Goal: Information Seeking & Learning: Learn about a topic

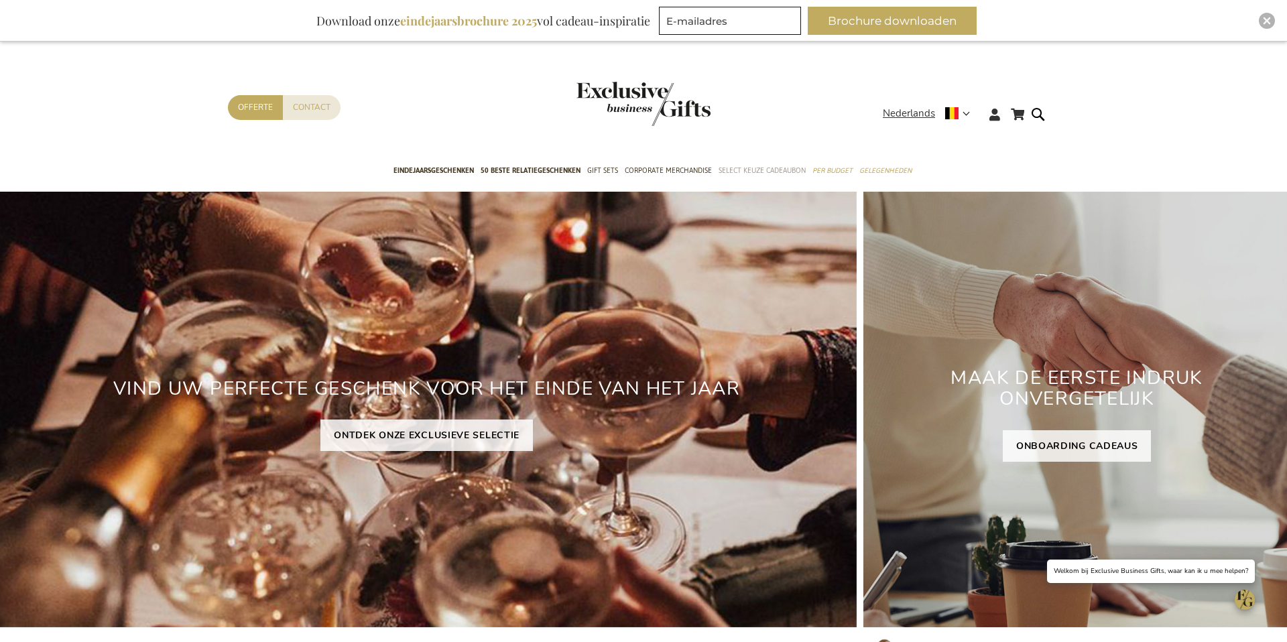
click at [734, 176] on span "Select Keuze Cadeaubon" at bounding box center [762, 171] width 87 height 14
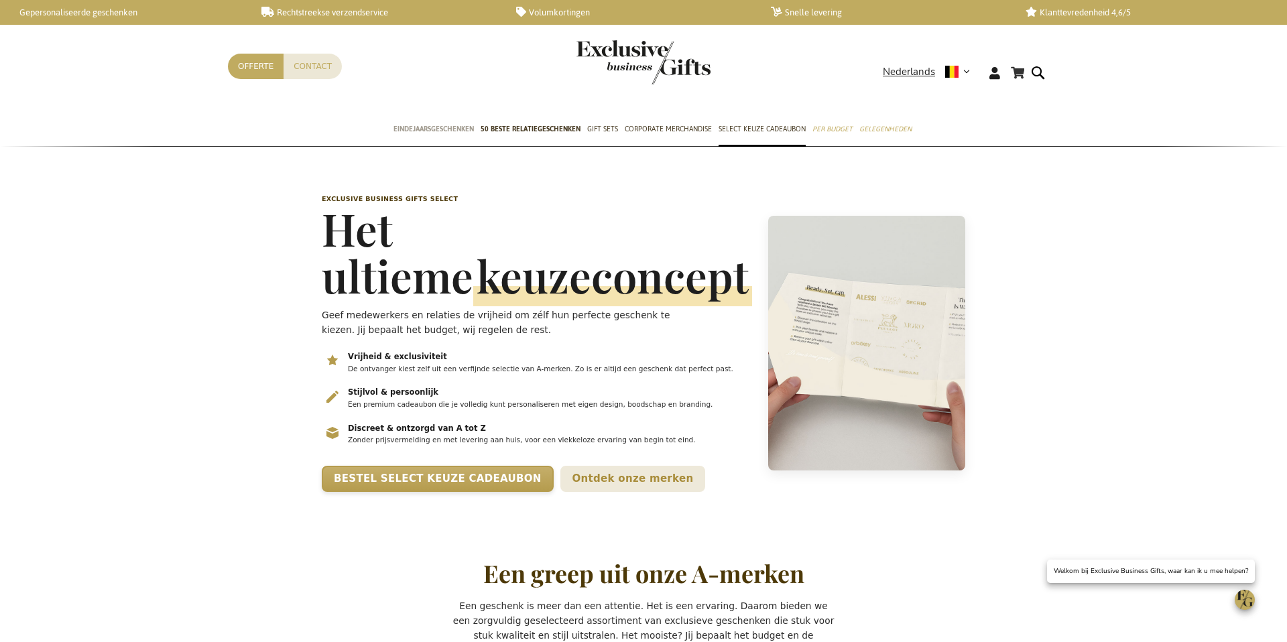
click at [449, 131] on span "Eindejaarsgeschenken" at bounding box center [434, 129] width 80 height 14
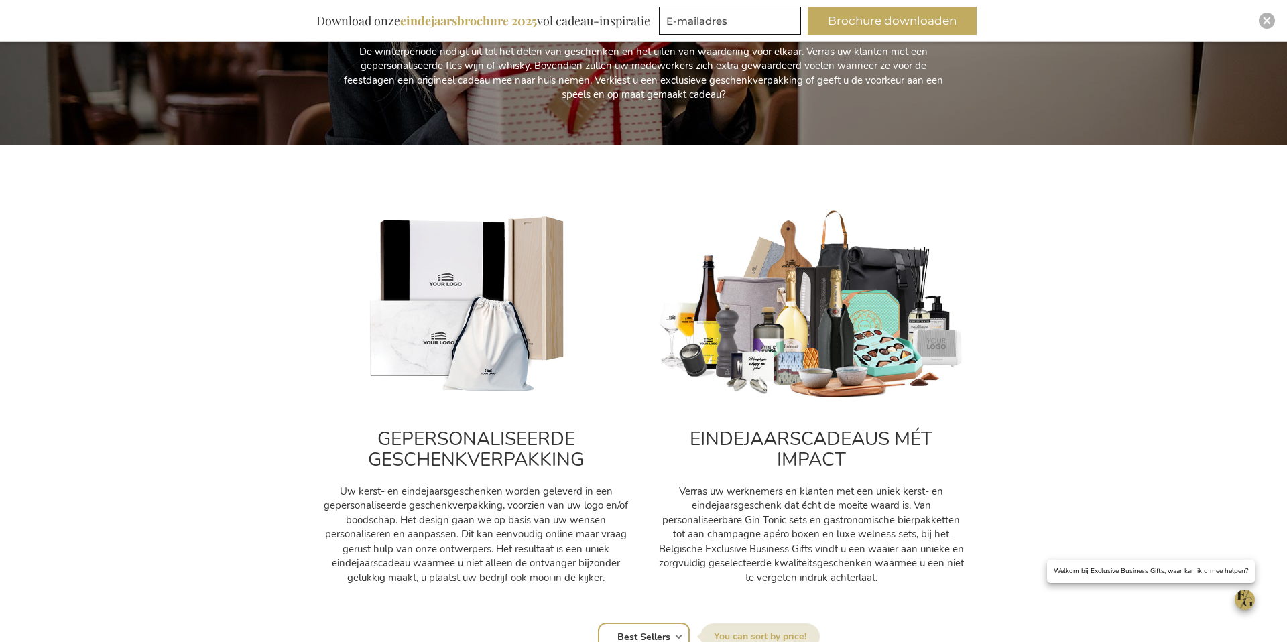
scroll to position [312, 0]
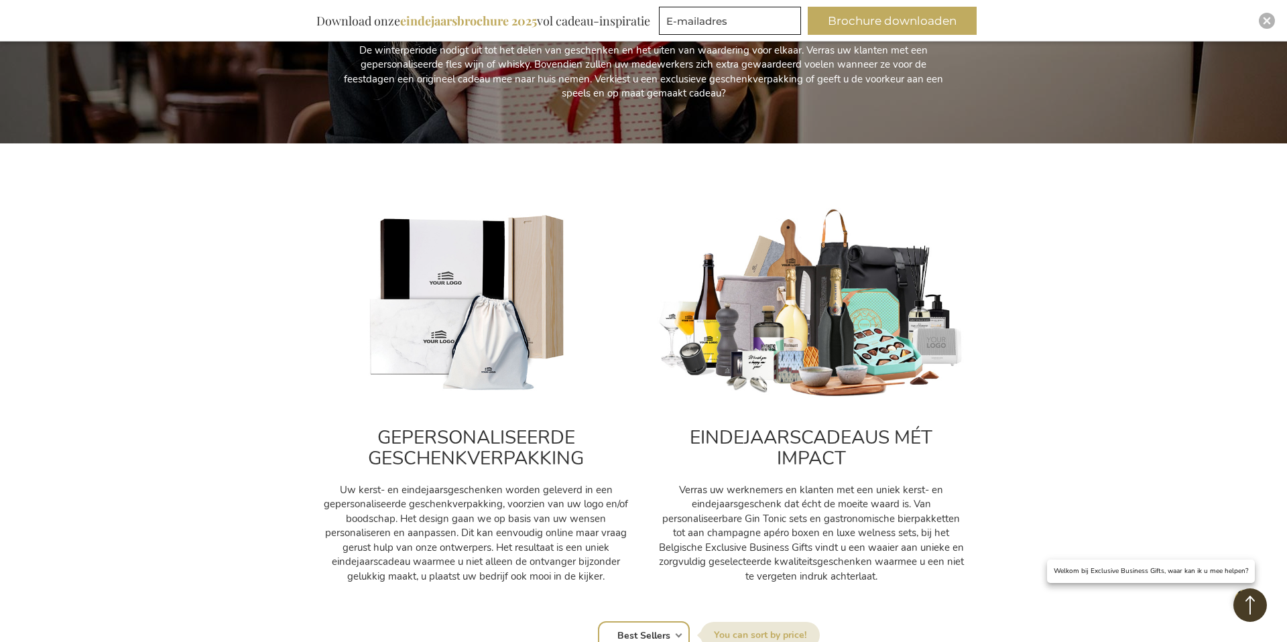
click at [794, 452] on h2 "EINDEJAARSCADEAUS MÉT IMPACT" at bounding box center [811, 449] width 308 height 42
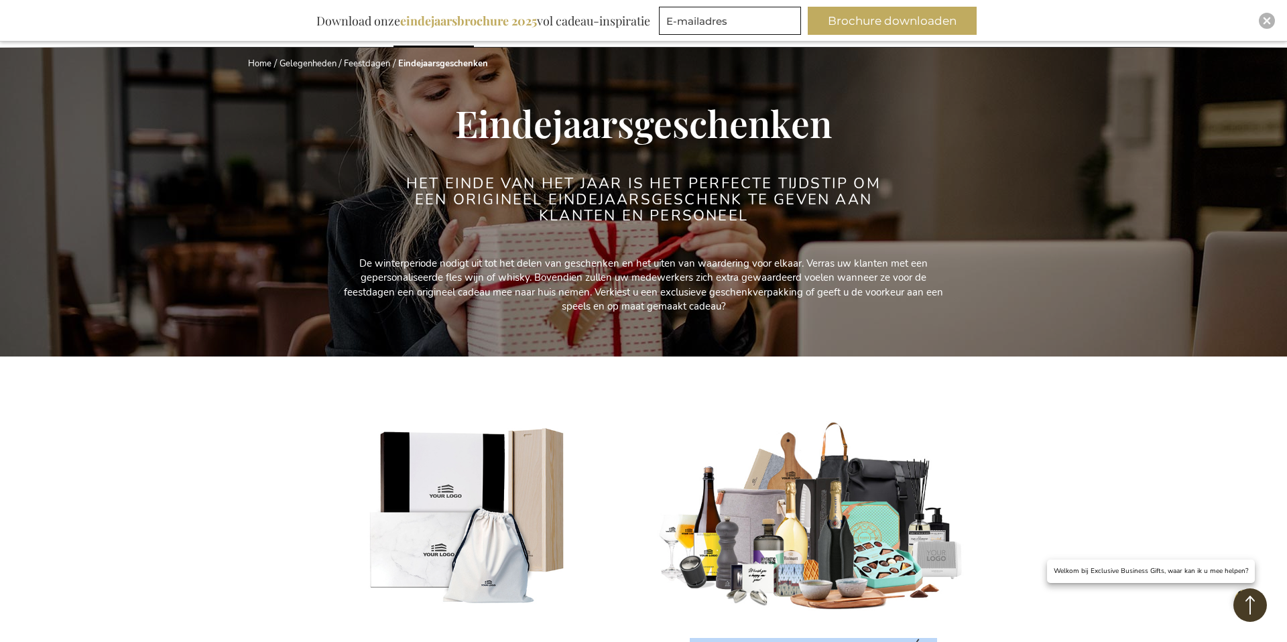
scroll to position [0, 0]
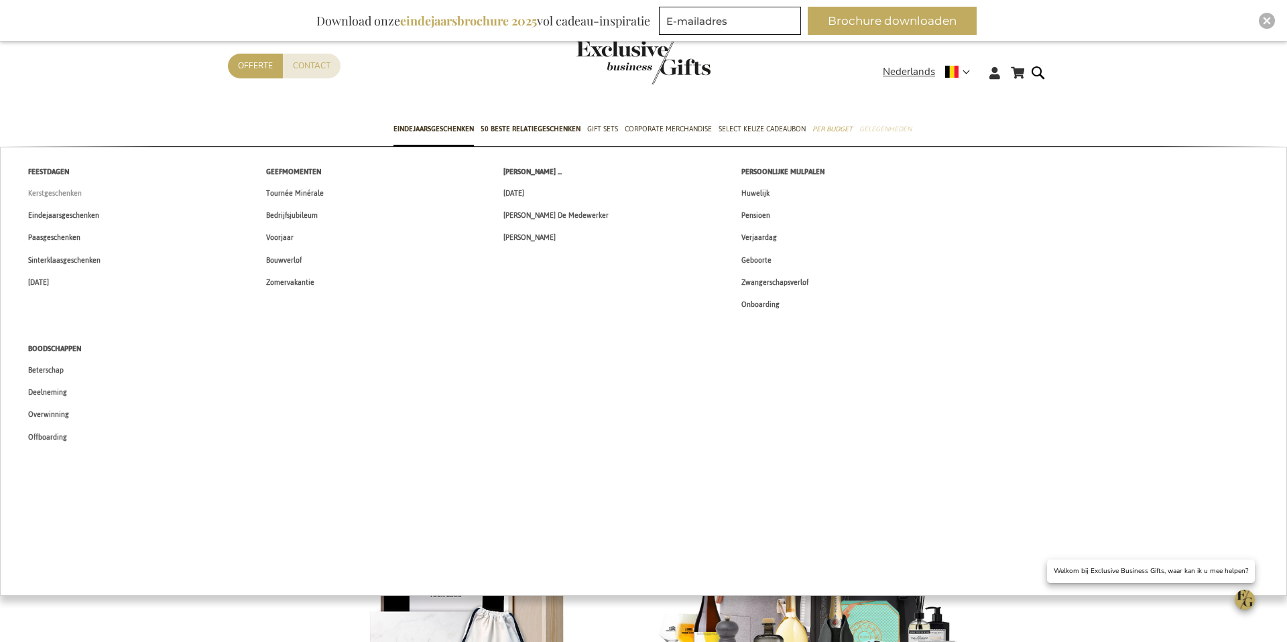
click at [60, 194] on span "Kerstgeschenken" at bounding box center [55, 193] width 54 height 14
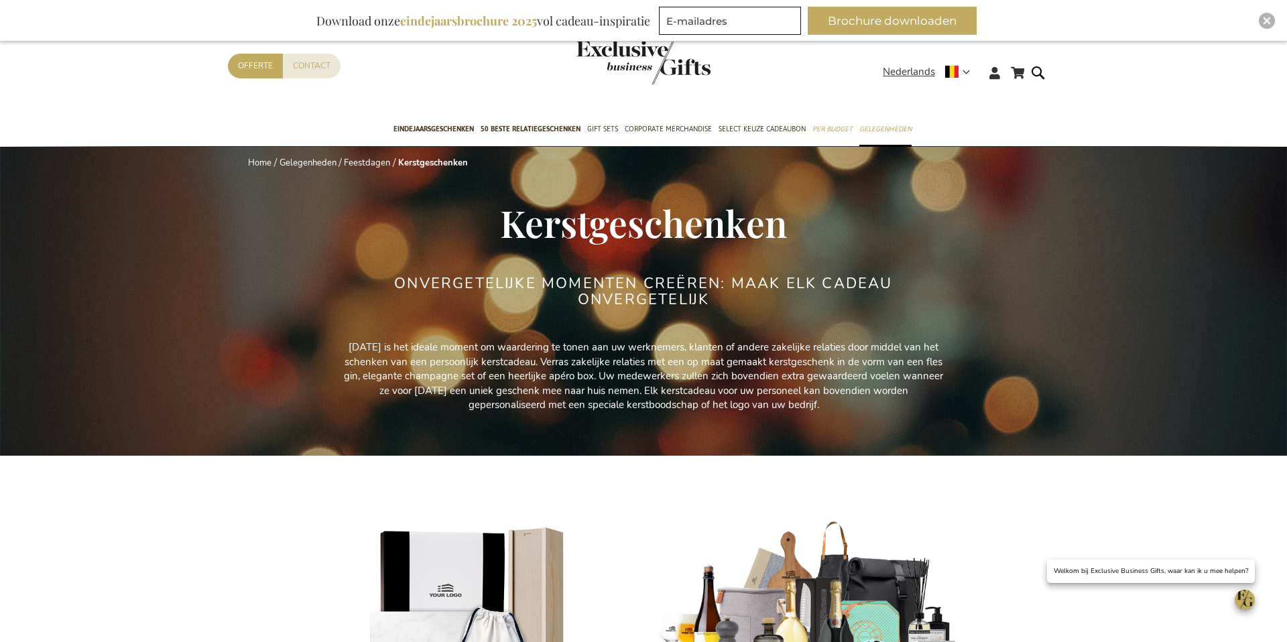
click at [613, 70] on img "store logo" at bounding box center [644, 62] width 134 height 44
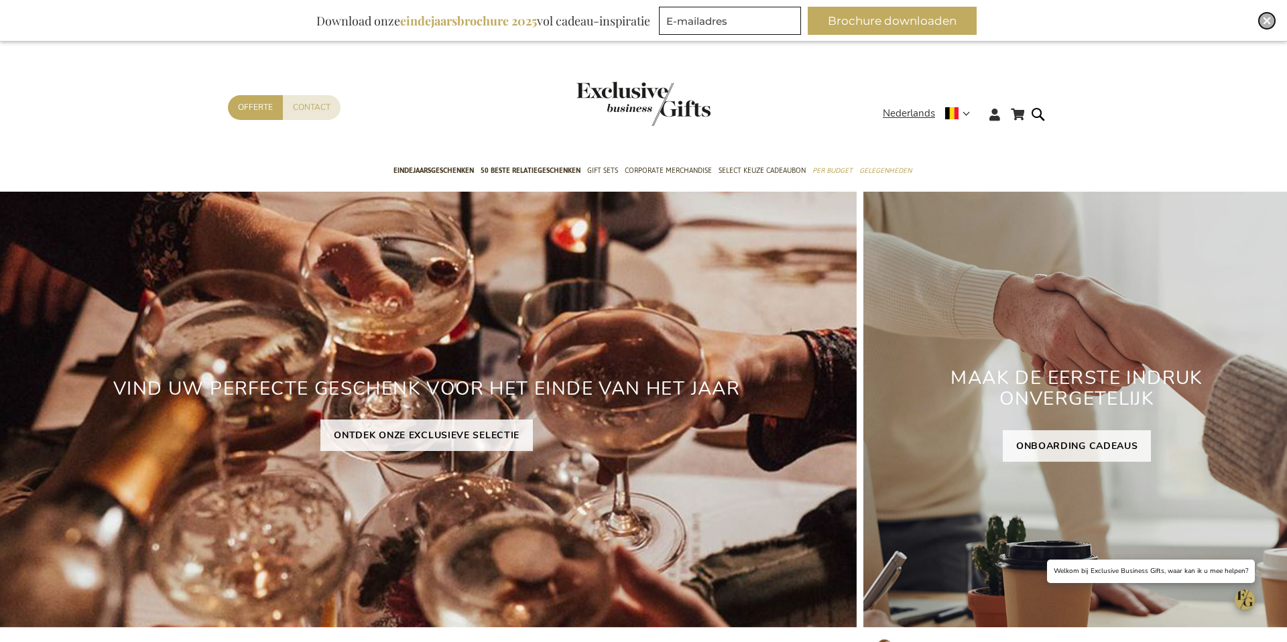
click at [1266, 19] on img "Close" at bounding box center [1267, 21] width 8 height 8
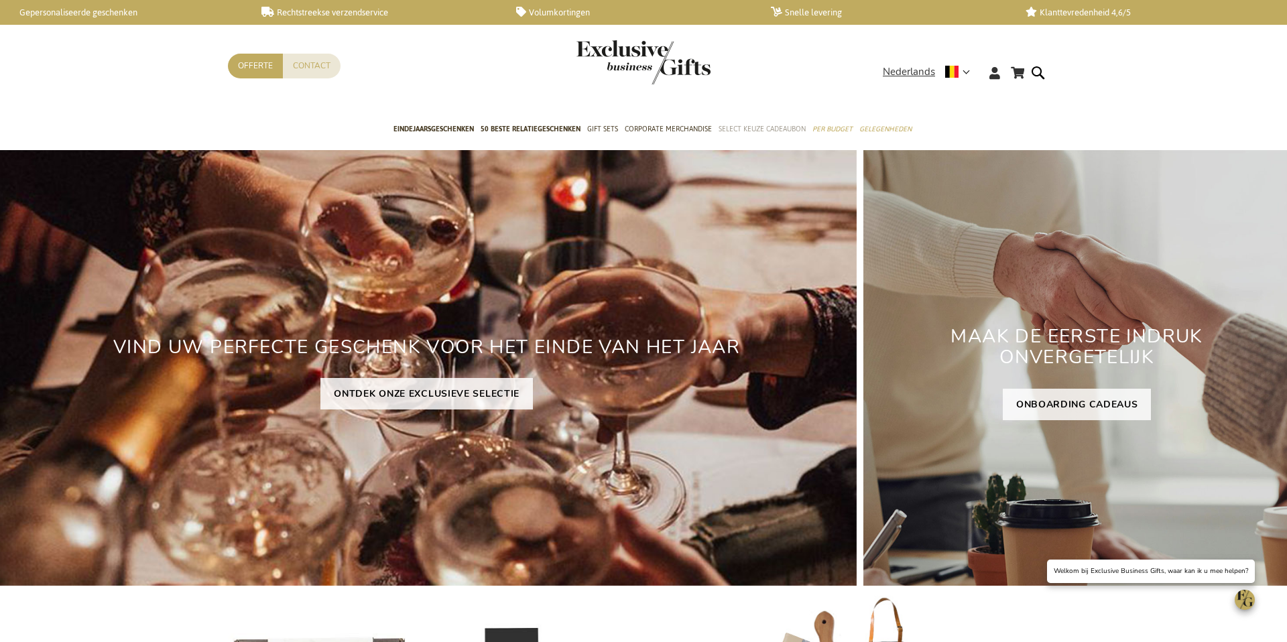
click at [750, 127] on span "Select Keuze Cadeaubon" at bounding box center [762, 129] width 87 height 14
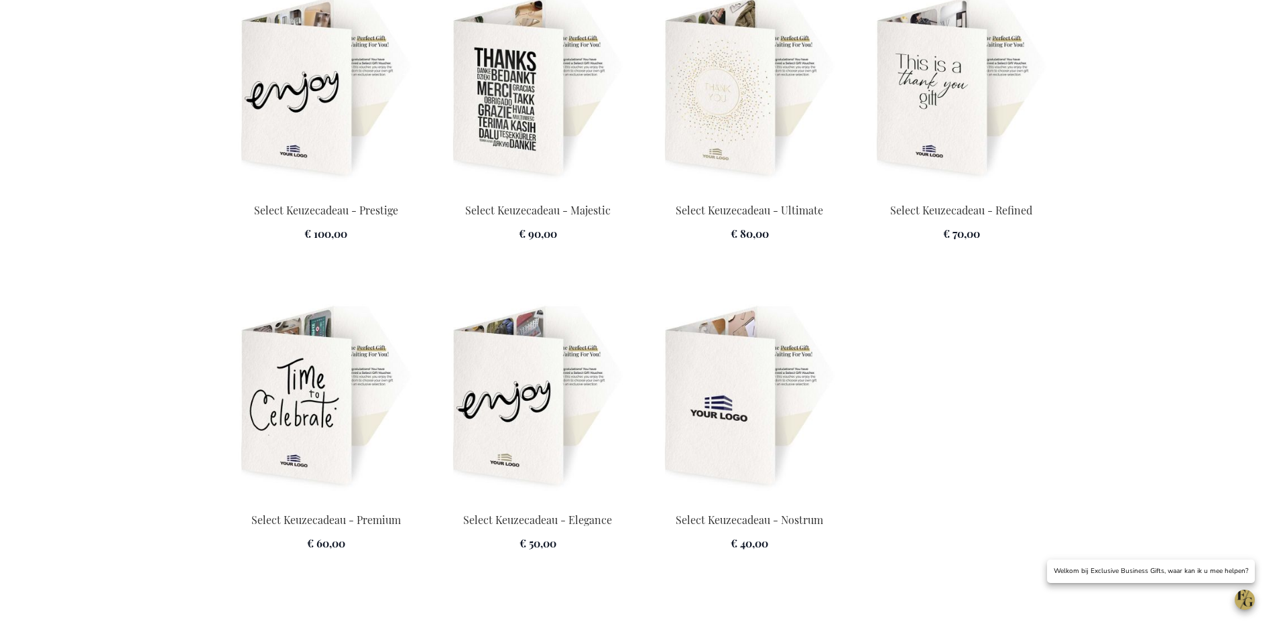
scroll to position [1821, 0]
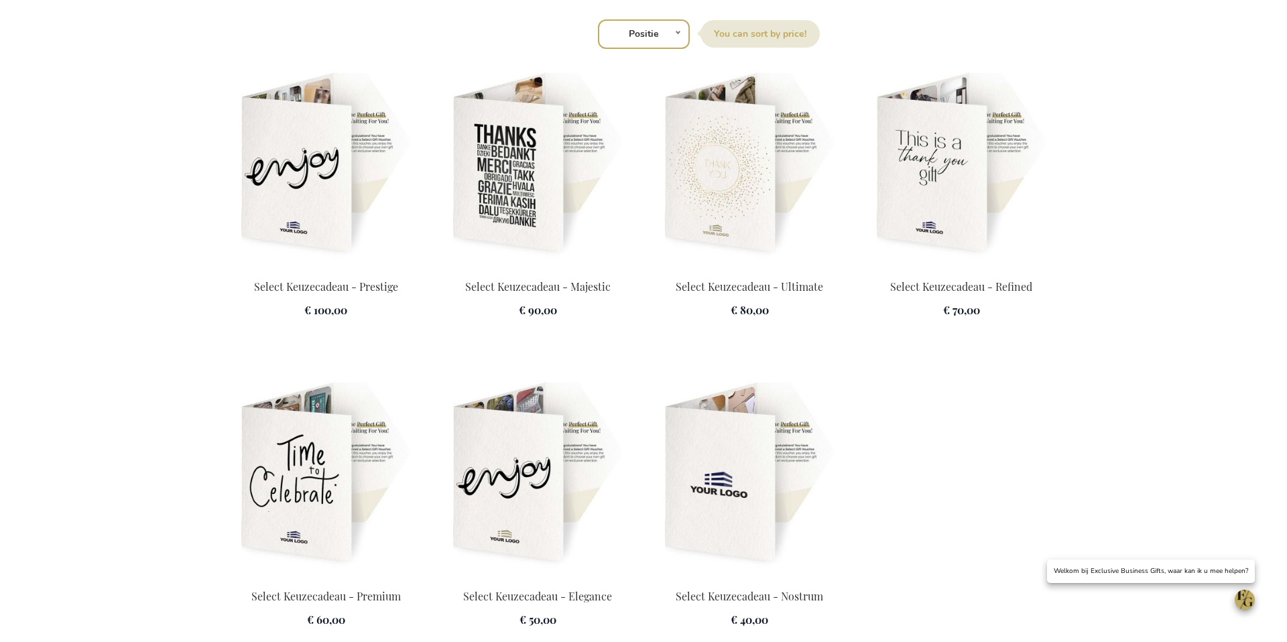
click at [357, 211] on img at bounding box center [326, 164] width 196 height 188
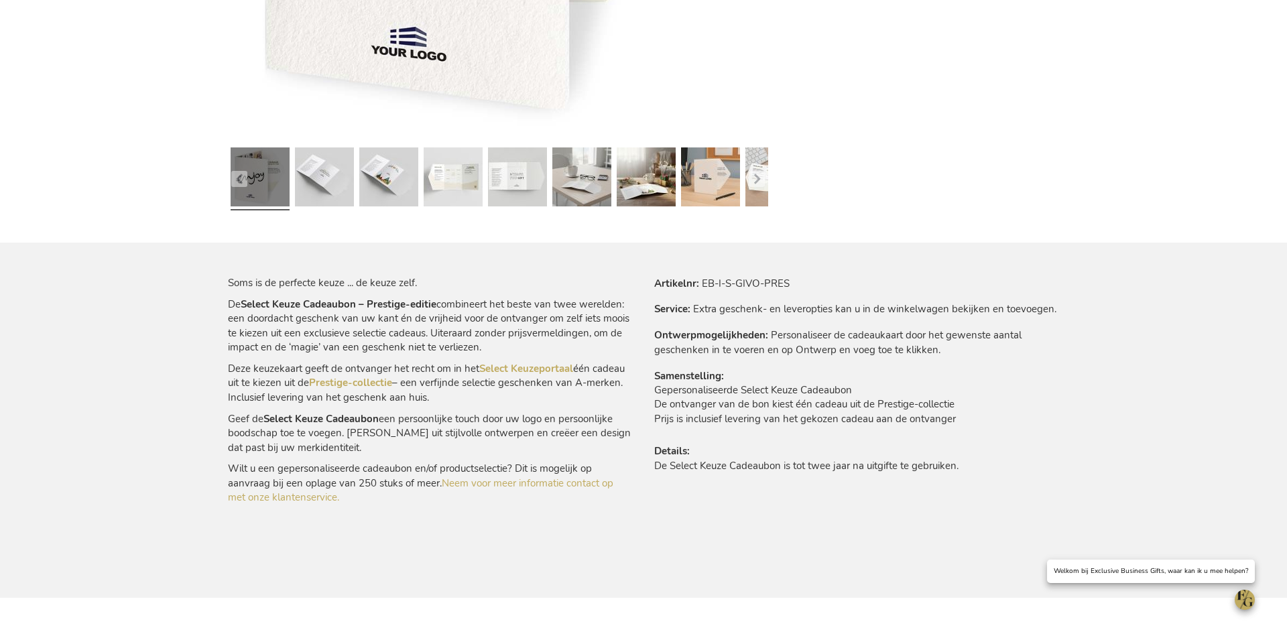
scroll to position [678, 0]
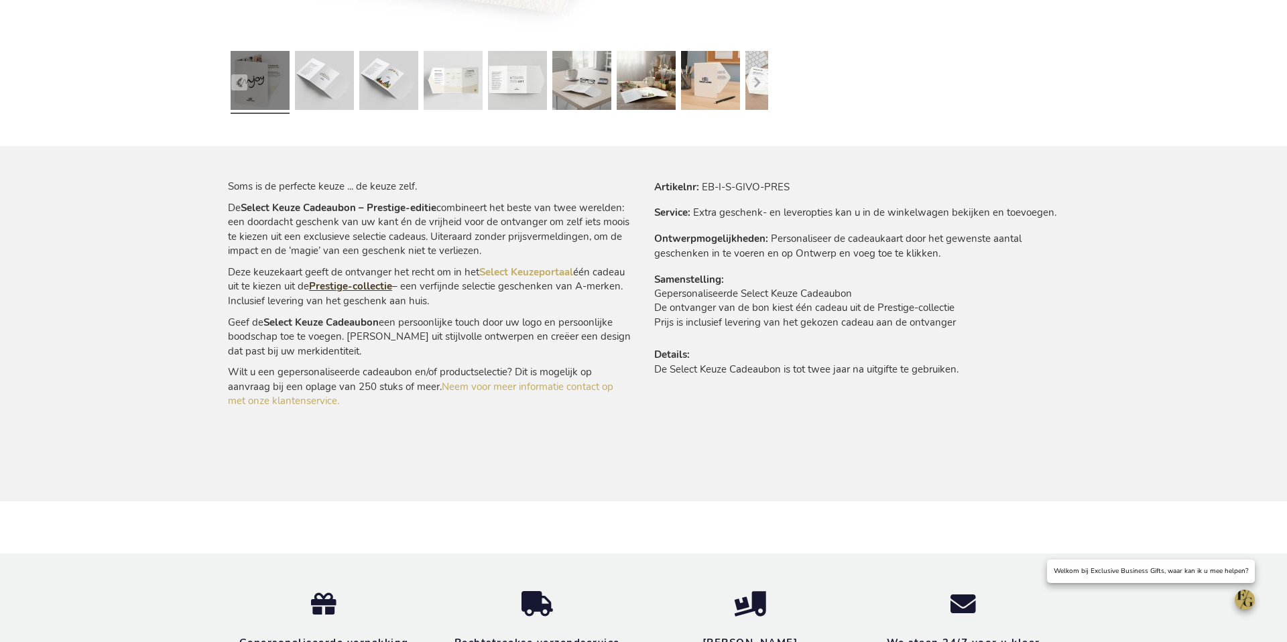
click at [340, 284] on link "Prestige-collectie" at bounding box center [350, 286] width 83 height 13
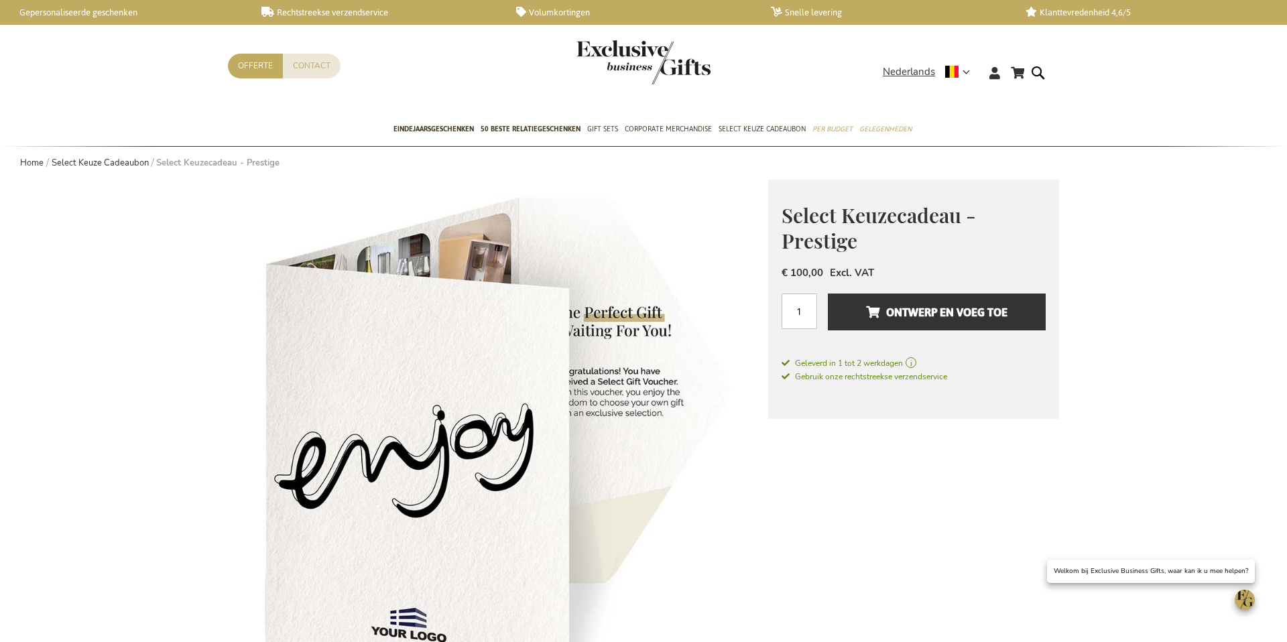
scroll to position [64, 0]
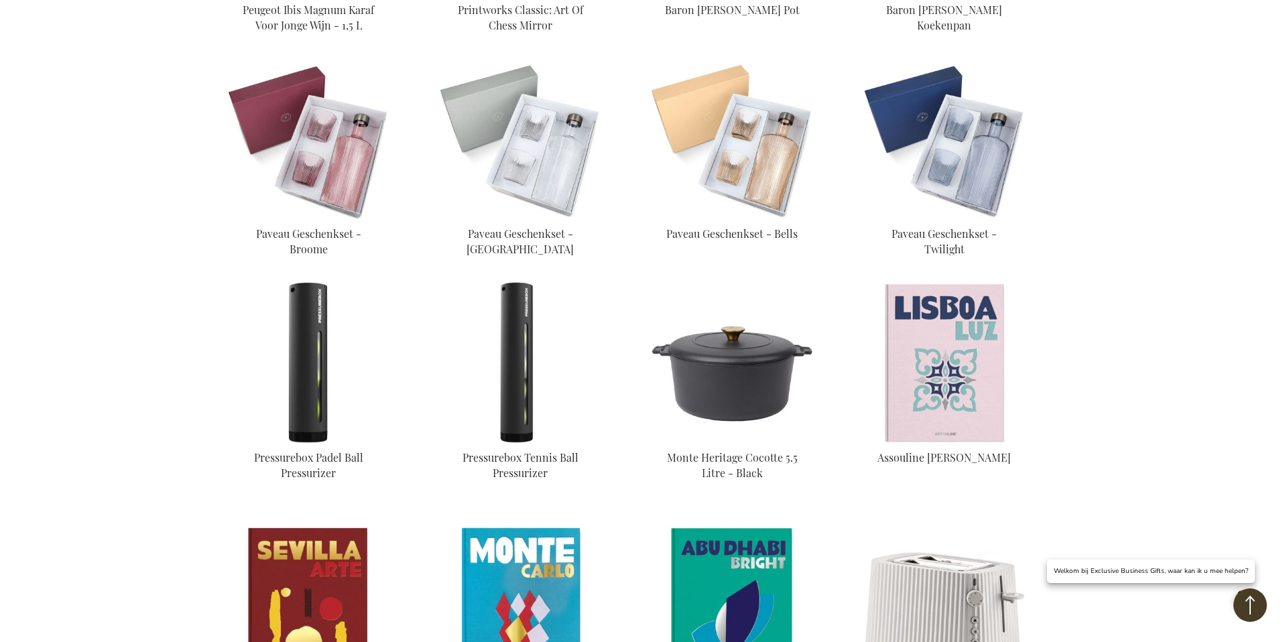
scroll to position [717, 0]
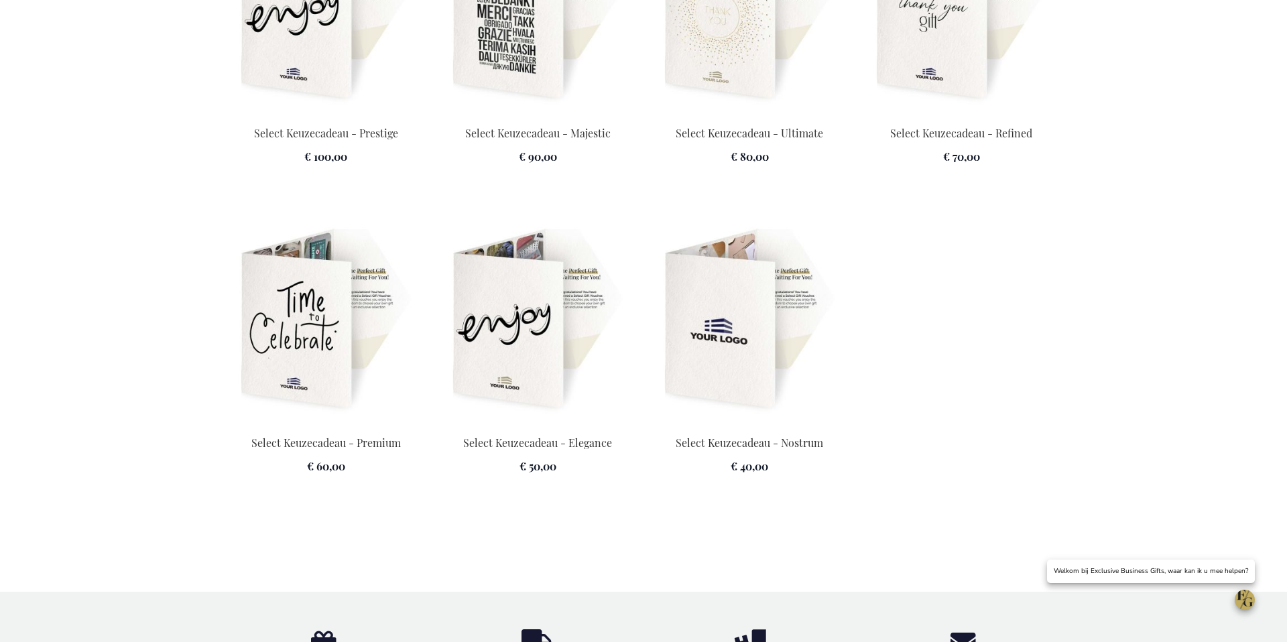
scroll to position [1993, 0]
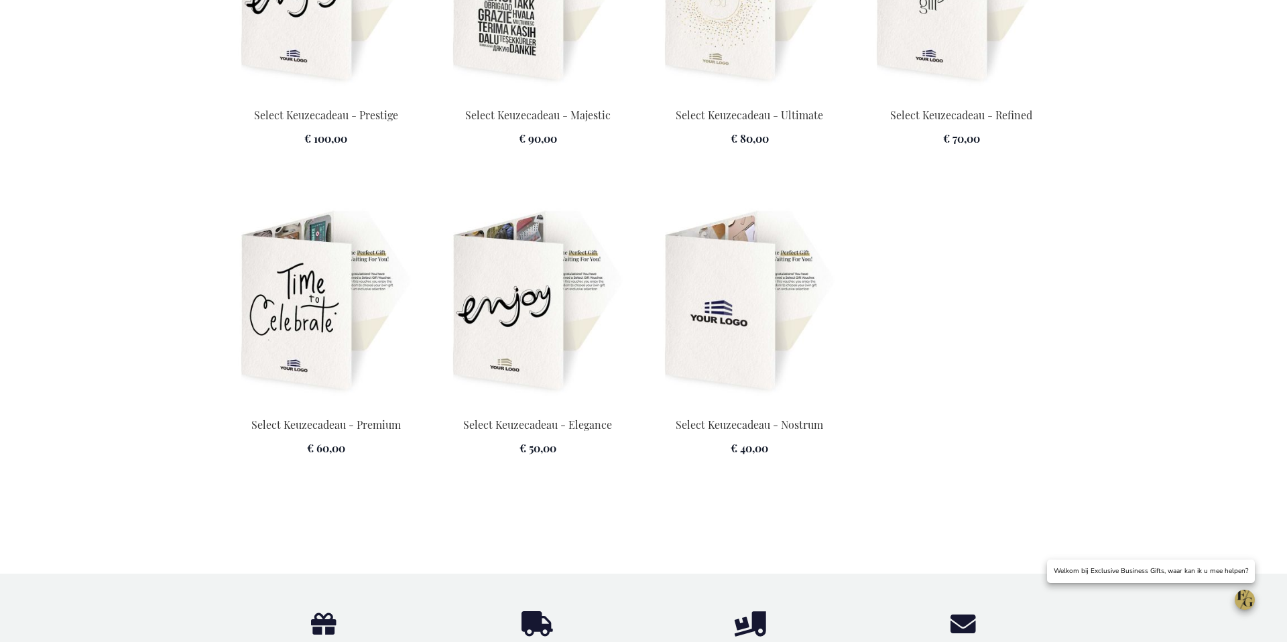
click at [686, 294] on img at bounding box center [750, 302] width 196 height 188
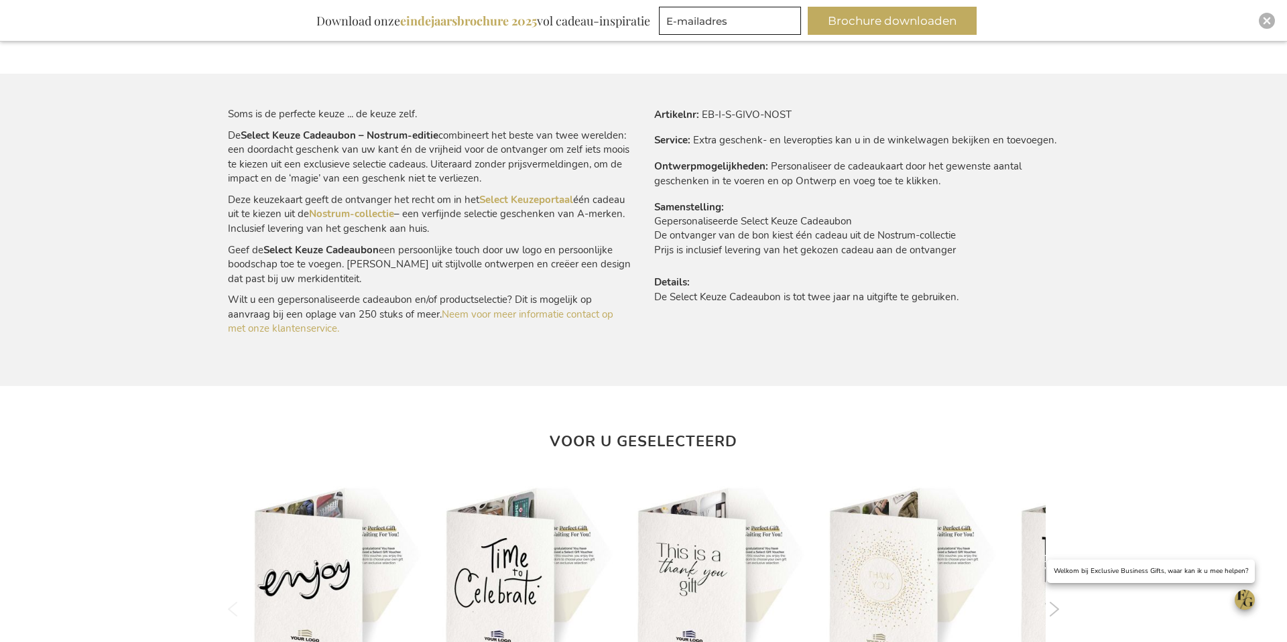
scroll to position [804, 0]
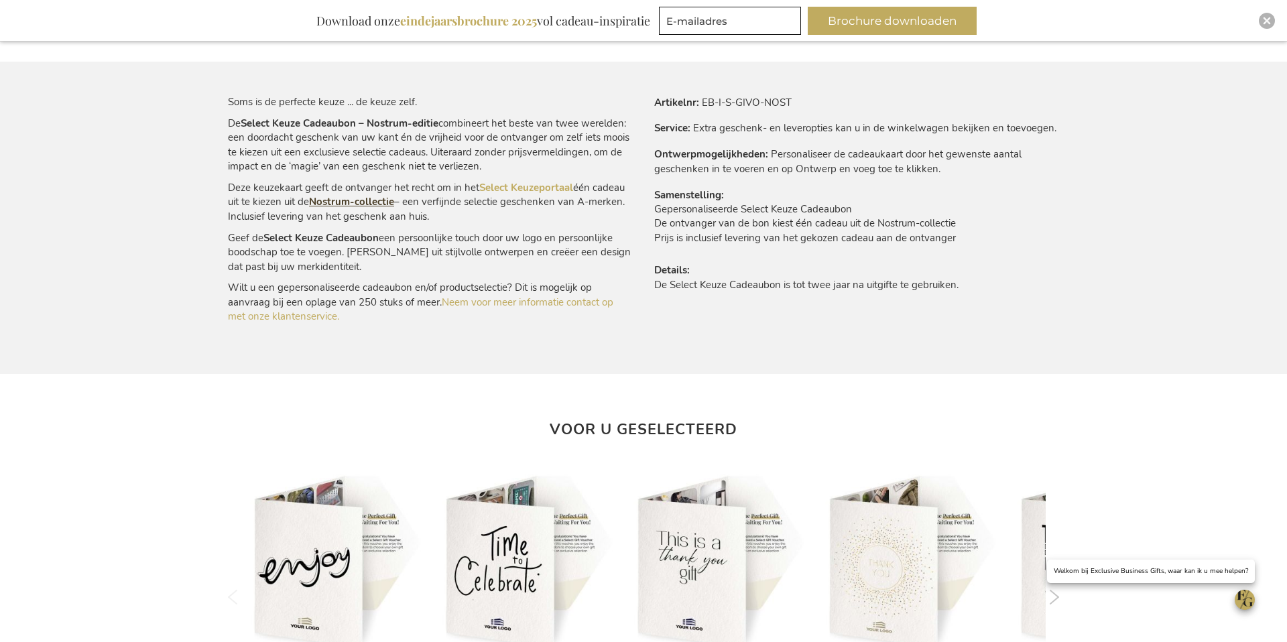
click at [354, 204] on link "Nostrum-collectie" at bounding box center [351, 201] width 85 height 13
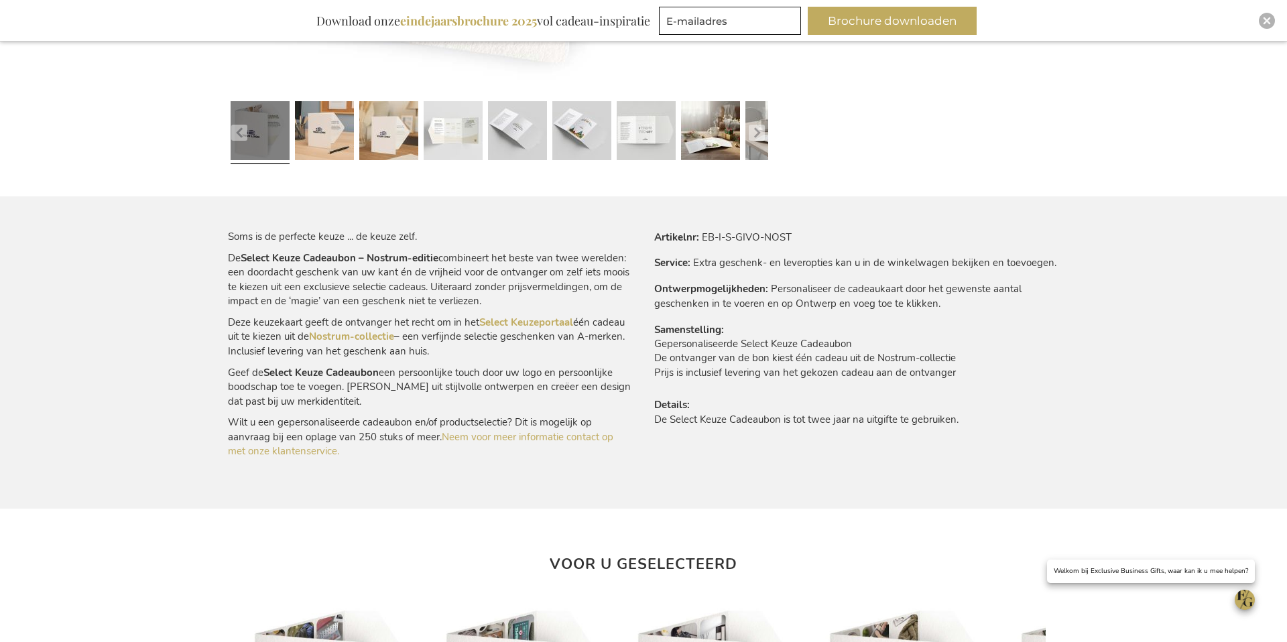
scroll to position [0, 0]
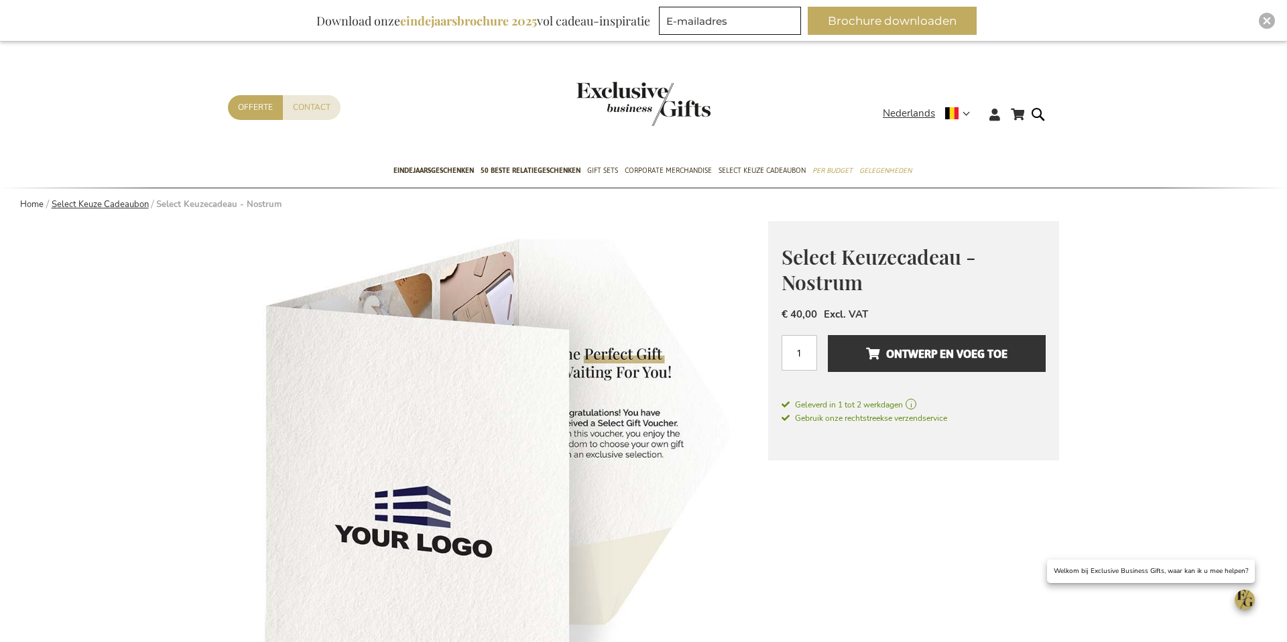
click at [105, 204] on link "Select Keuze Cadeaubon" at bounding box center [100, 204] width 97 height 12
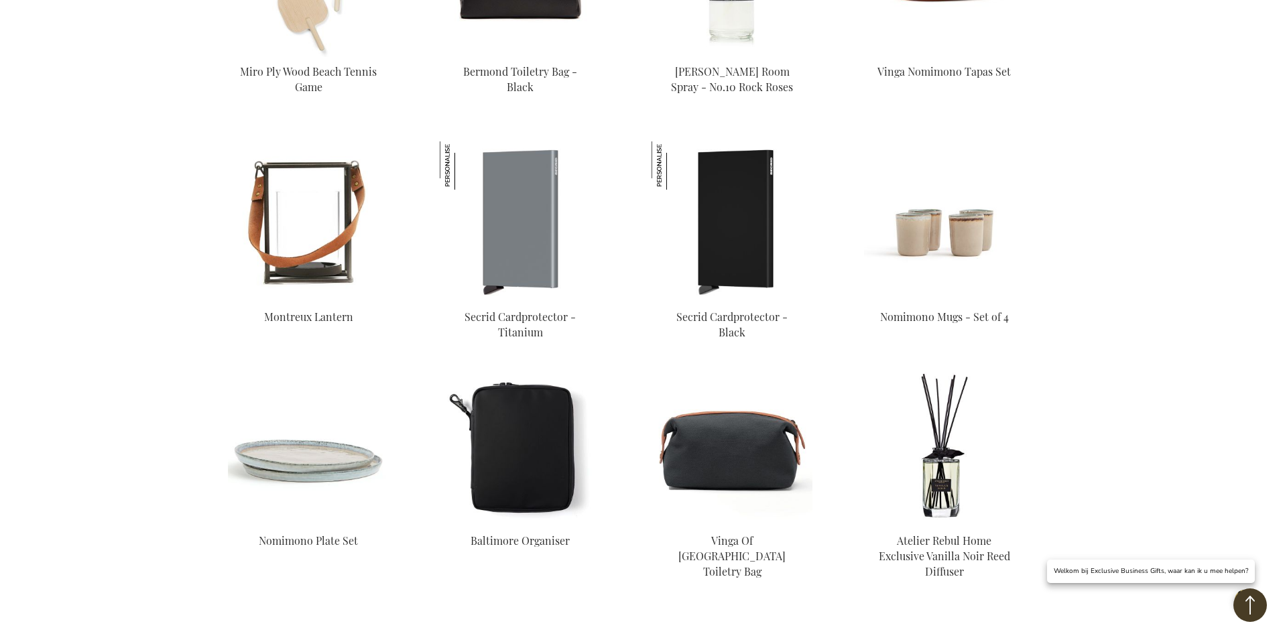
scroll to position [3918, 0]
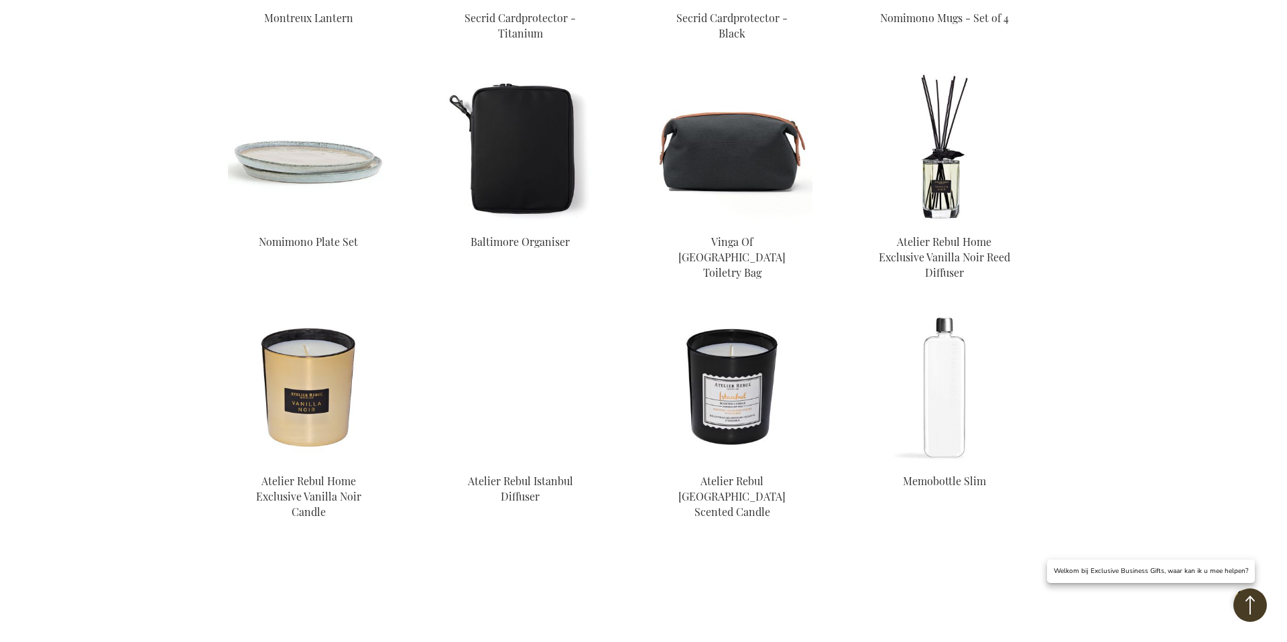
scroll to position [4429, 0]
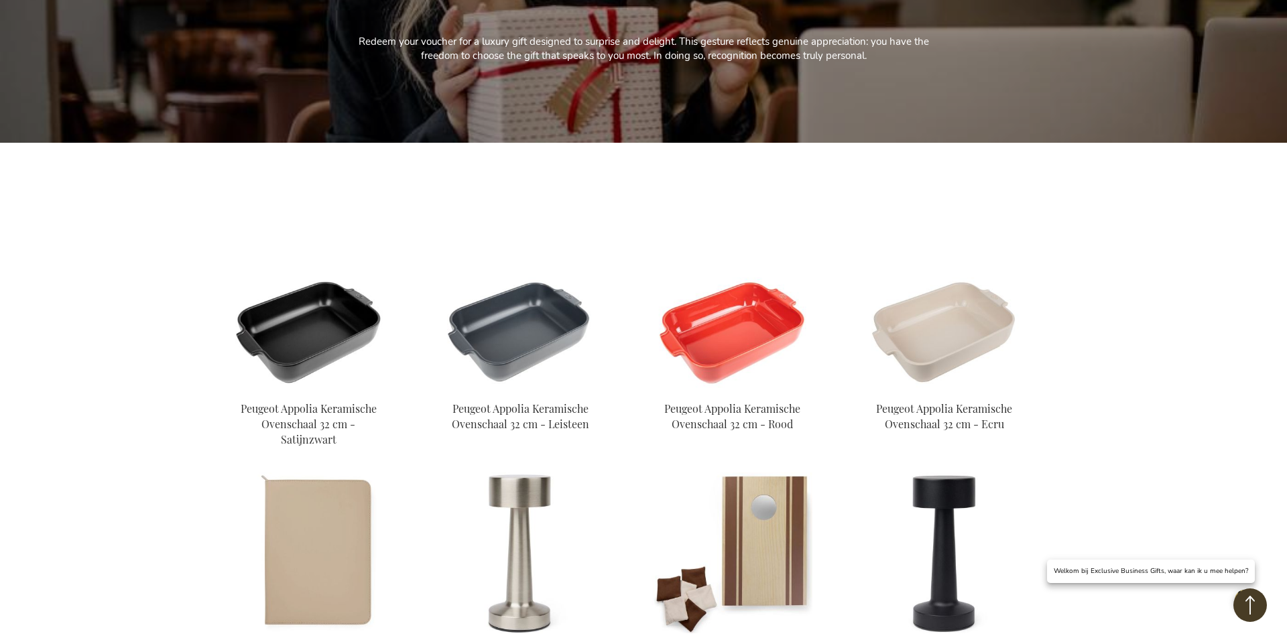
scroll to position [309, 0]
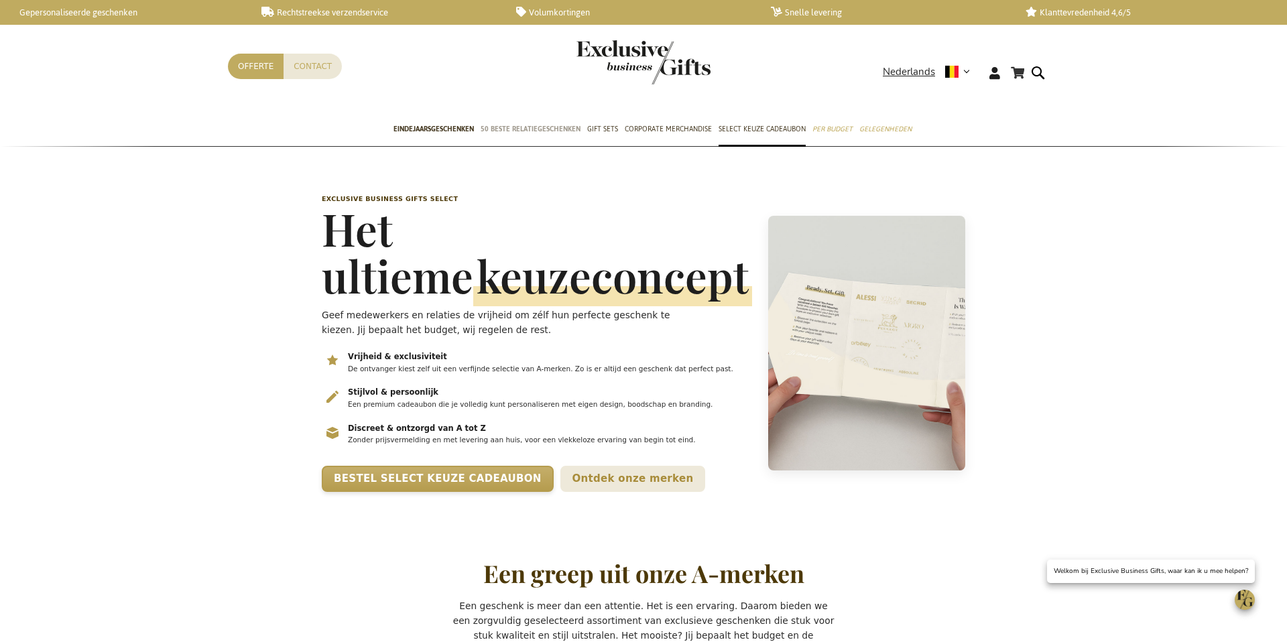
click at [528, 121] on link "50 beste relatiegeschenken" at bounding box center [531, 130] width 100 height 34
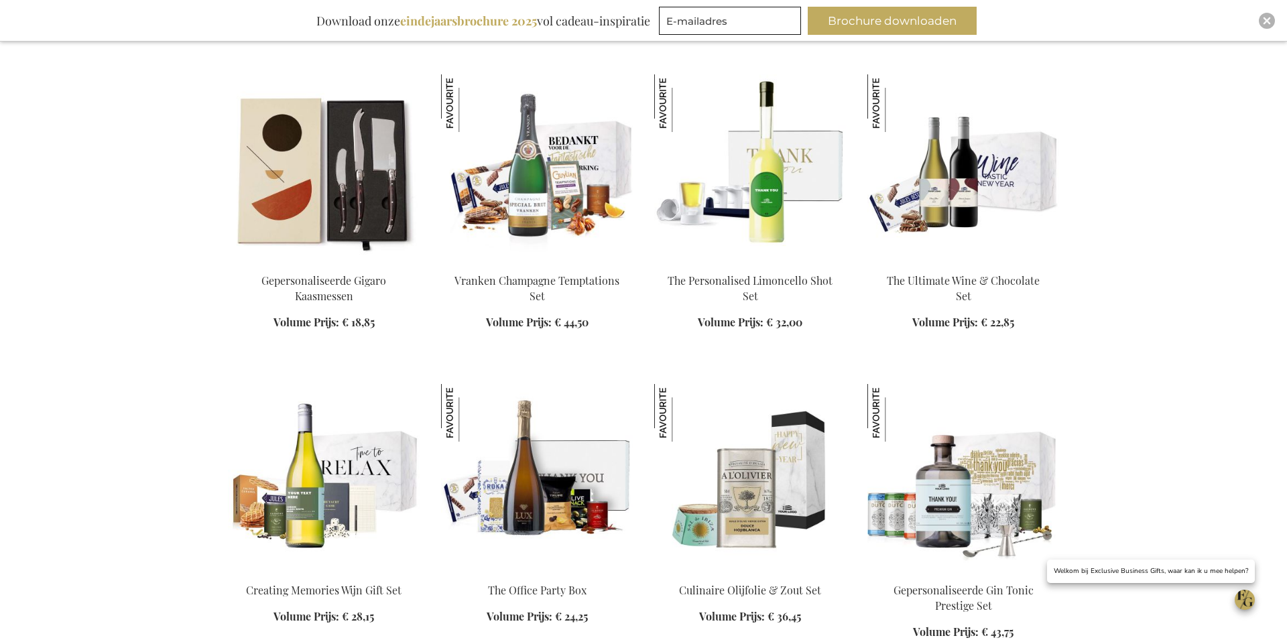
scroll to position [822, 0]
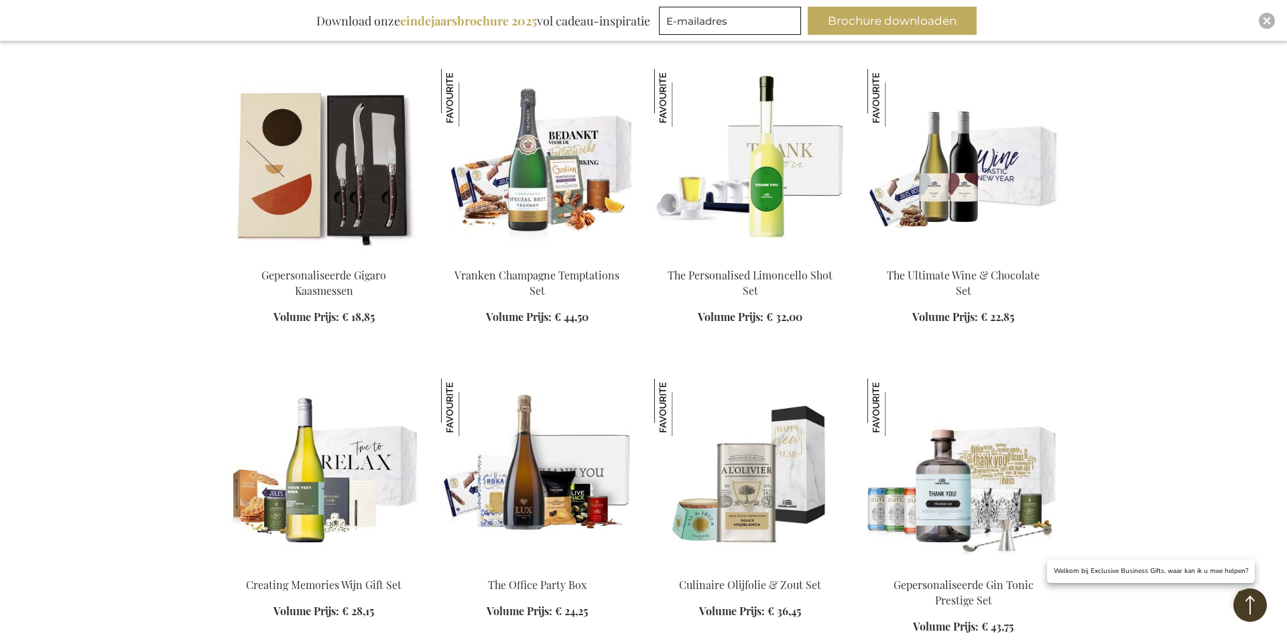
scroll to position [739, 0]
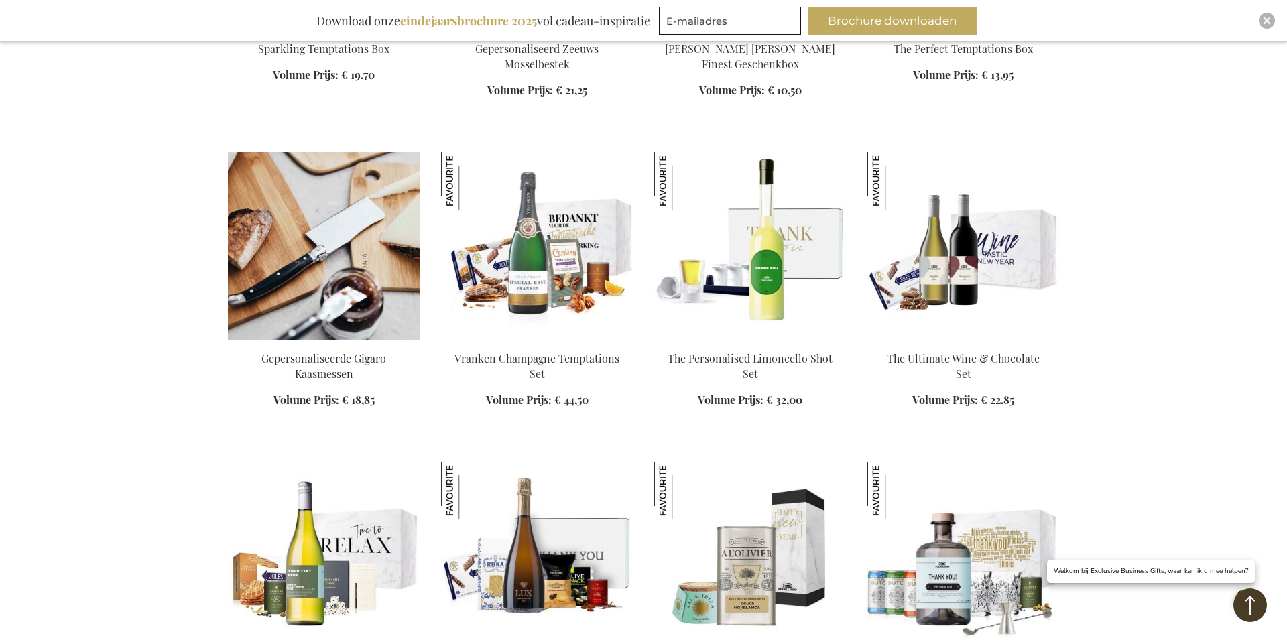
click at [324, 238] on img at bounding box center [324, 246] width 192 height 188
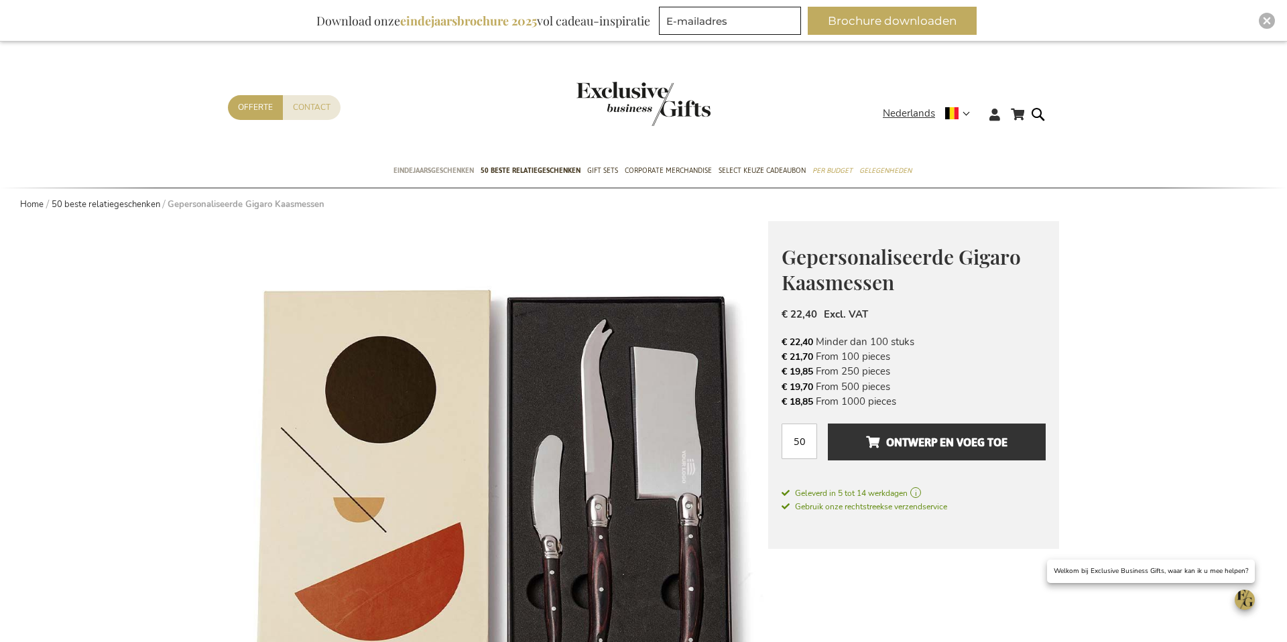
click at [442, 172] on span "Eindejaarsgeschenken" at bounding box center [434, 171] width 80 height 14
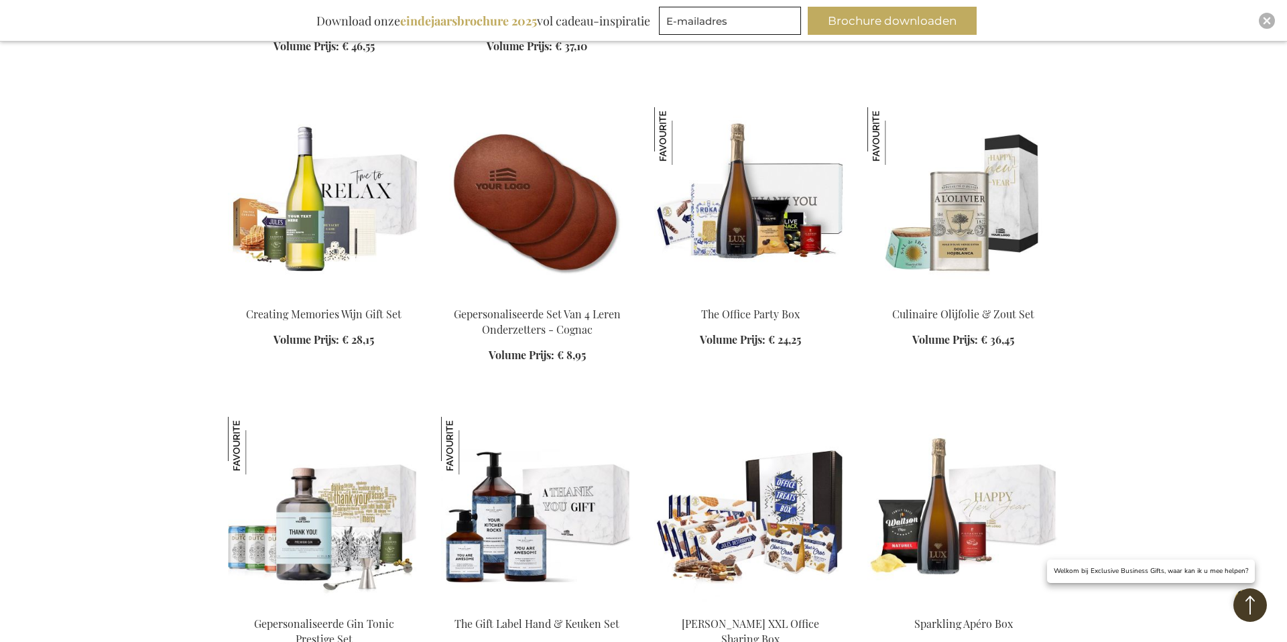
scroll to position [1856, 0]
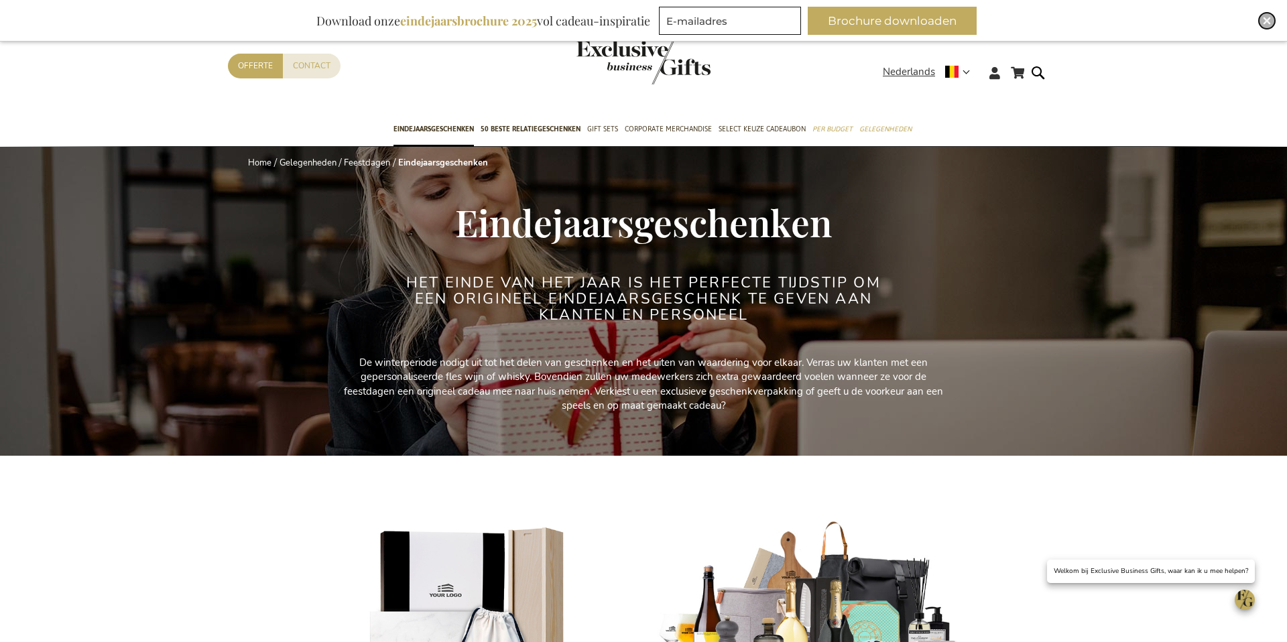
click at [1268, 27] on div "Close" at bounding box center [1267, 21] width 16 height 16
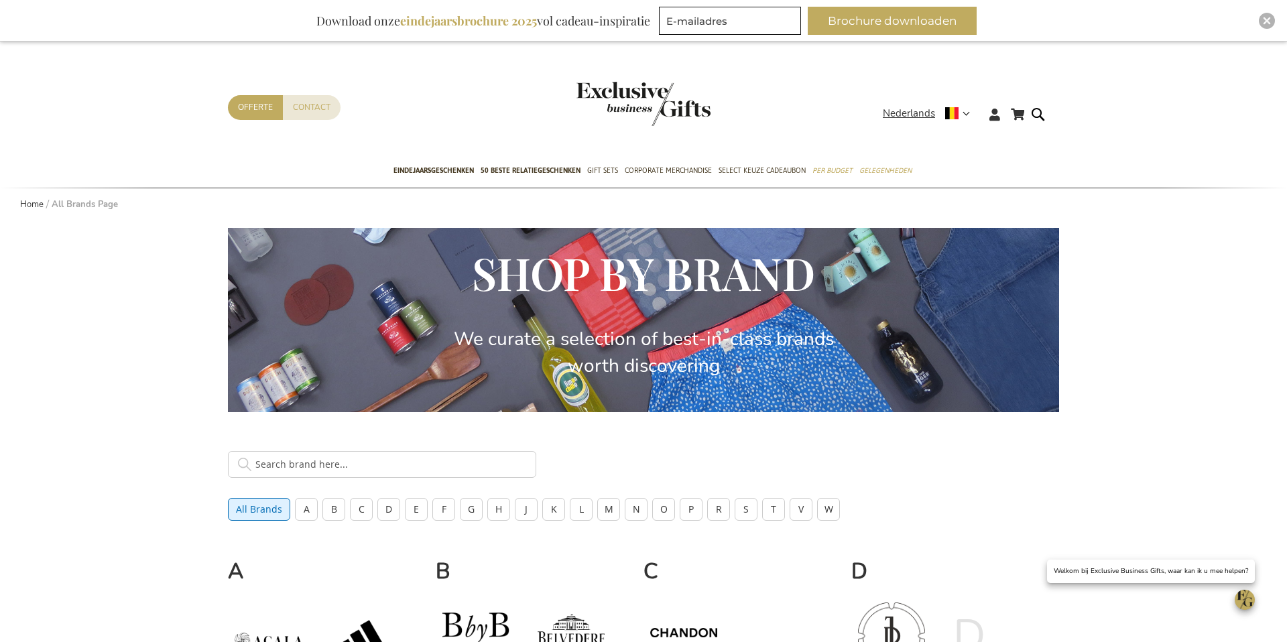
click at [362, 626] on span at bounding box center [363, 641] width 80 height 90
